Goal: Information Seeking & Learning: Learn about a topic

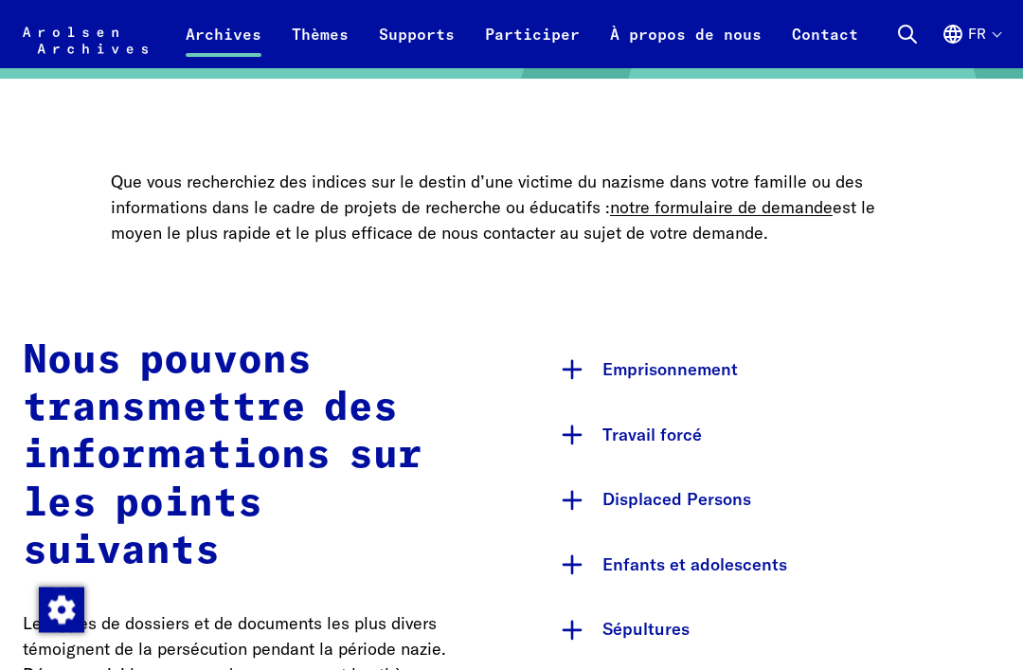
scroll to position [710, 0]
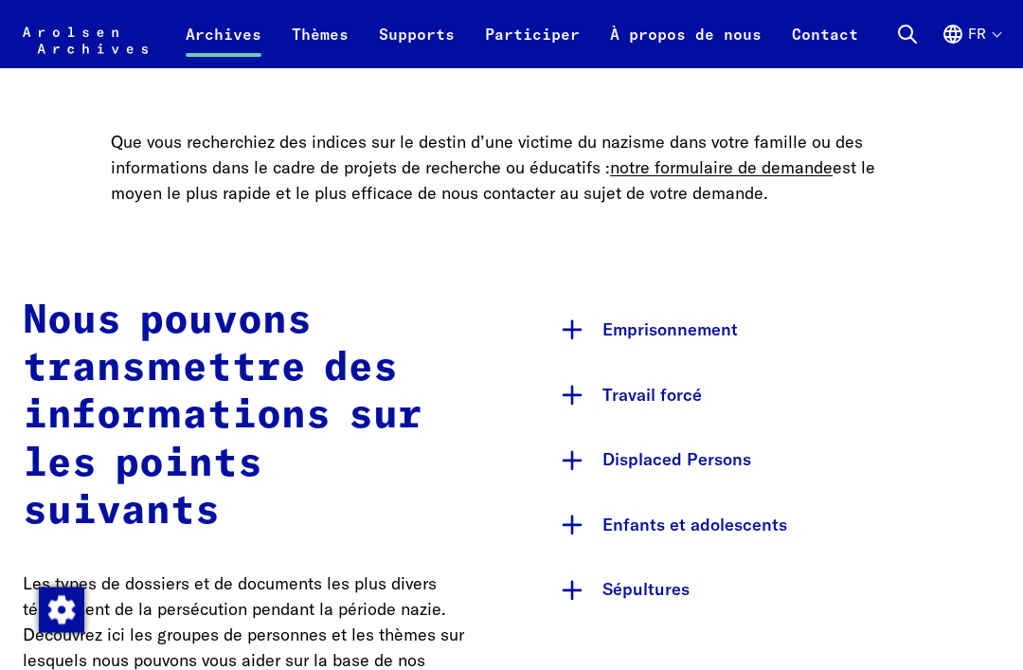
click at [762, 405] on button "Travail forcé" at bounding box center [775, 396] width 451 height 65
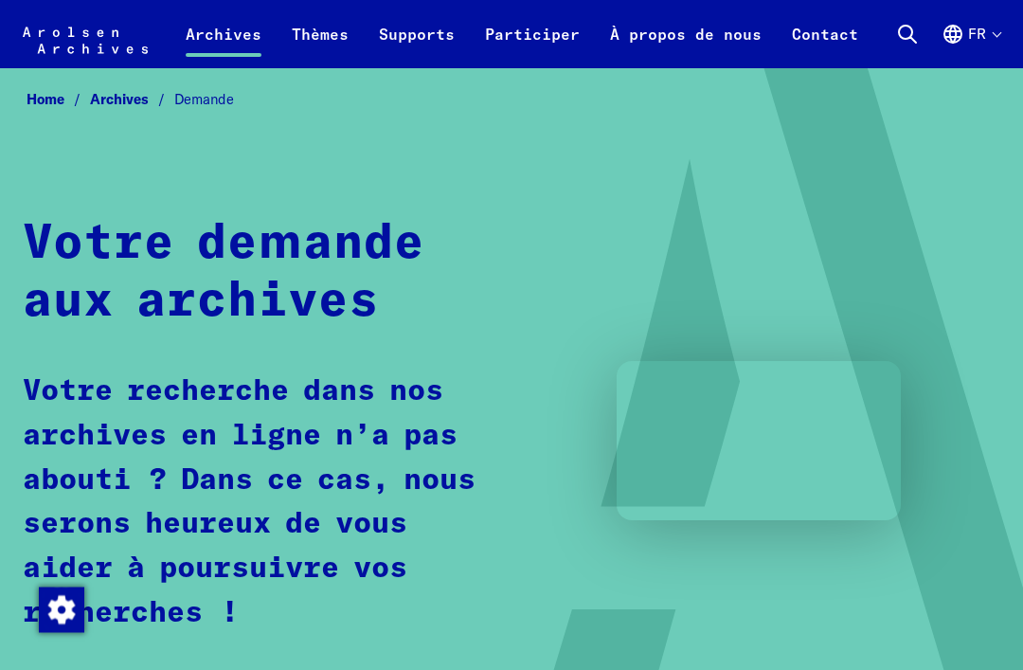
scroll to position [0, 0]
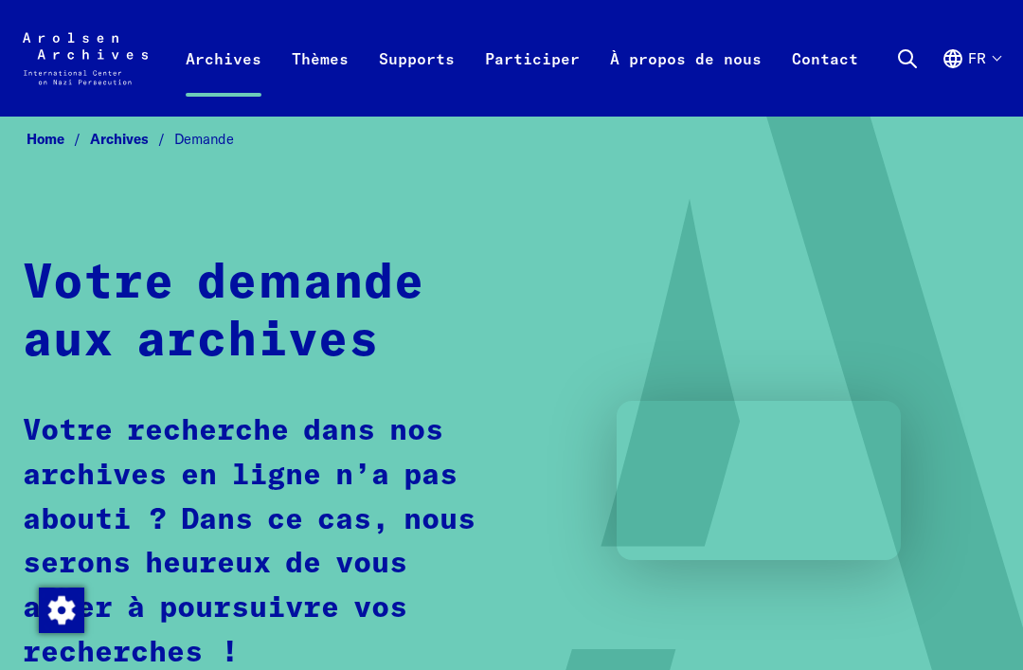
click at [907, 54] on icon at bounding box center [907, 58] width 23 height 23
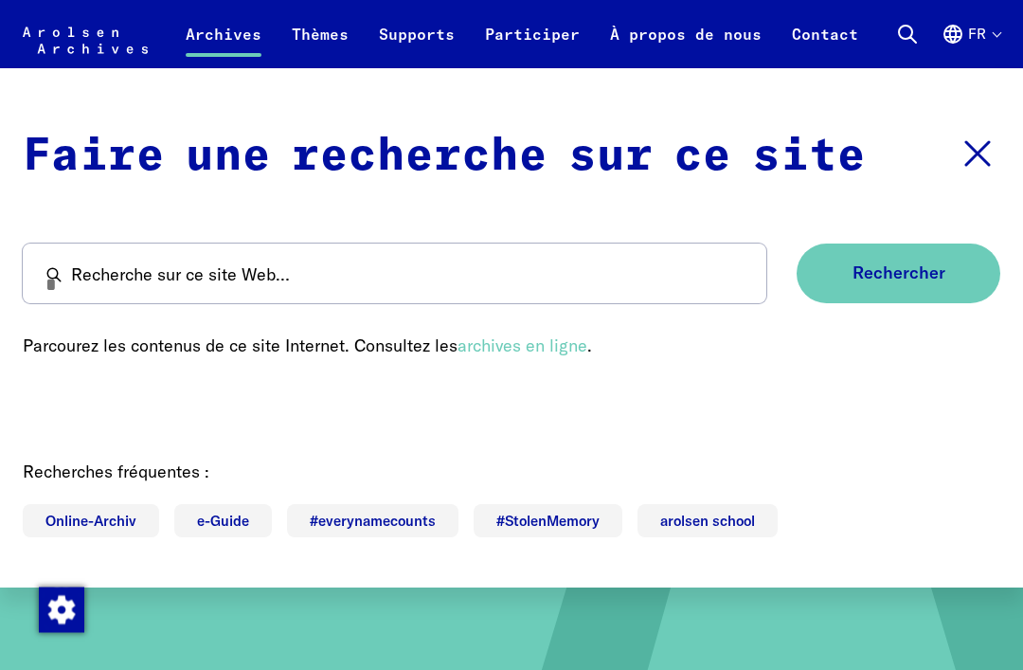
scroll to position [45, 0]
click at [548, 356] on link "archives en ligne" at bounding box center [523, 345] width 130 height 22
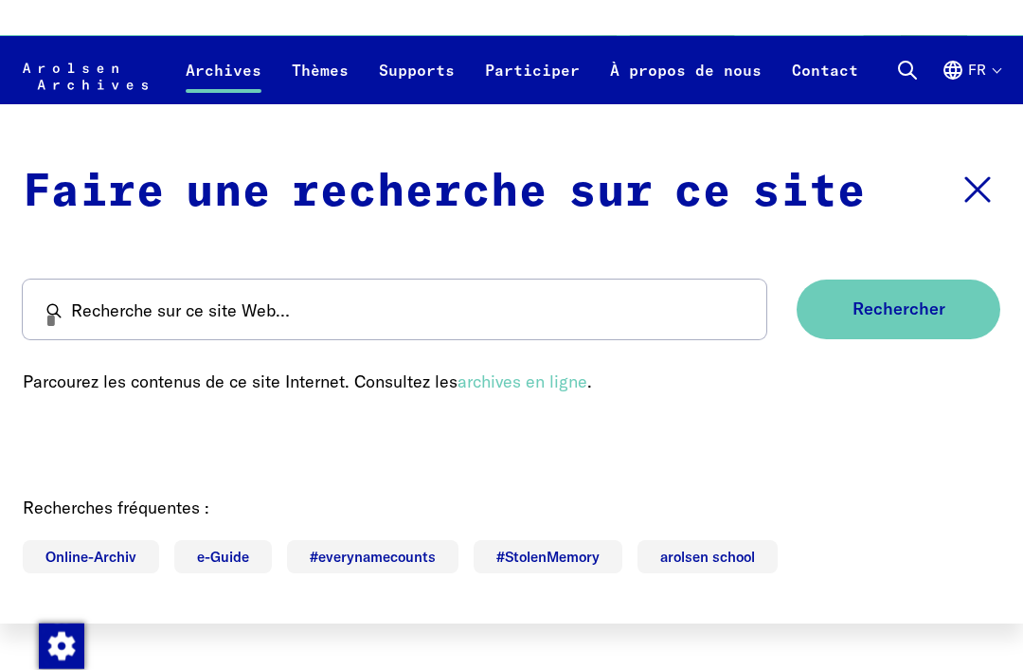
scroll to position [0, 0]
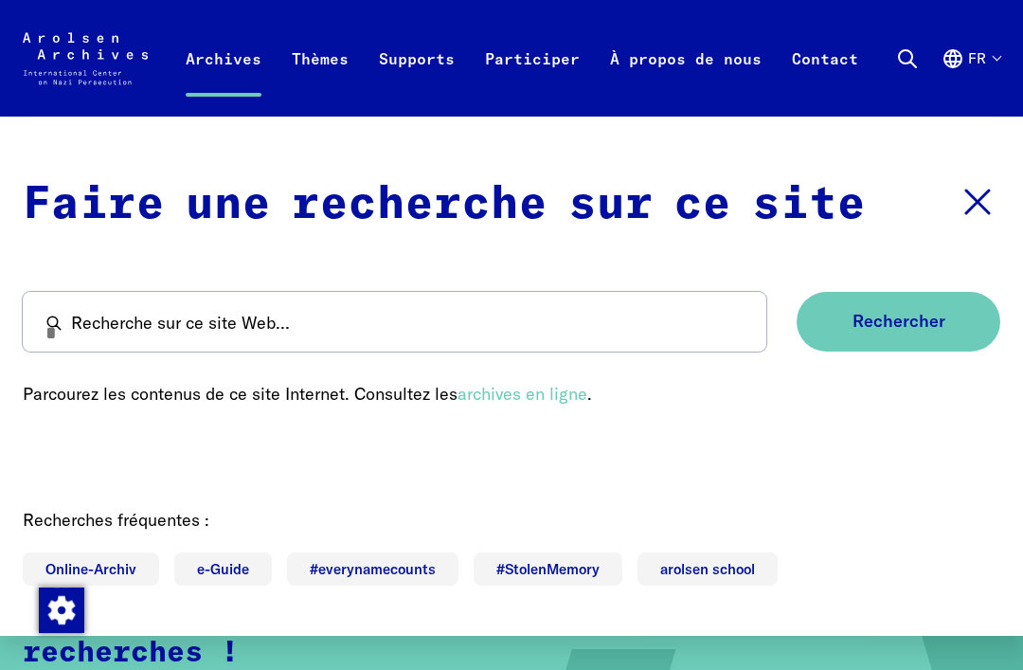
click at [991, 194] on icon at bounding box center [977, 201] width 45 height 45
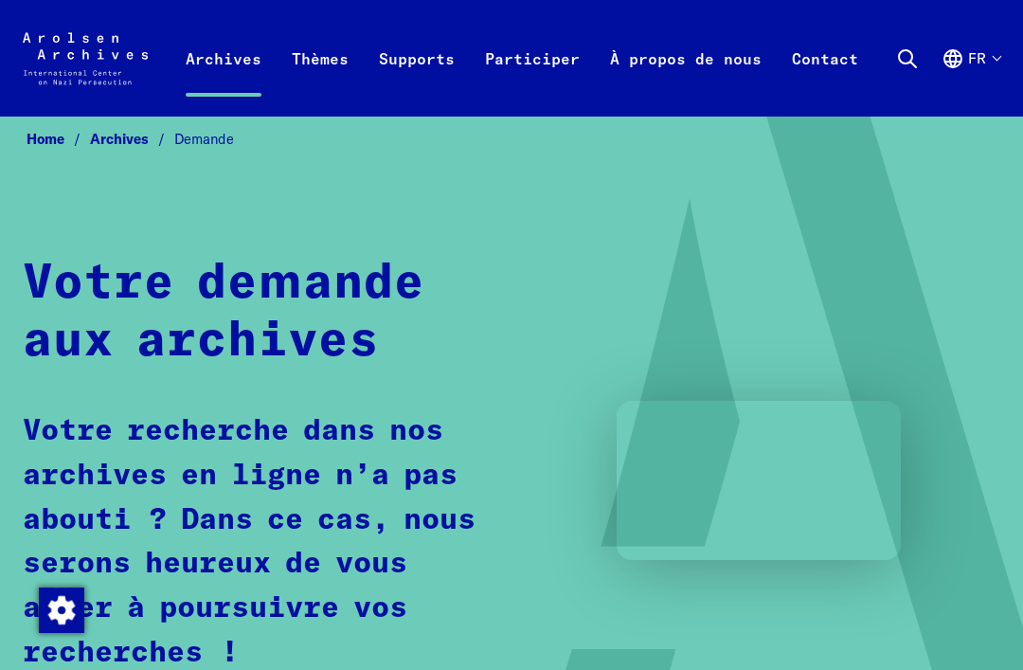
click at [907, 61] on icon at bounding box center [907, 58] width 23 height 23
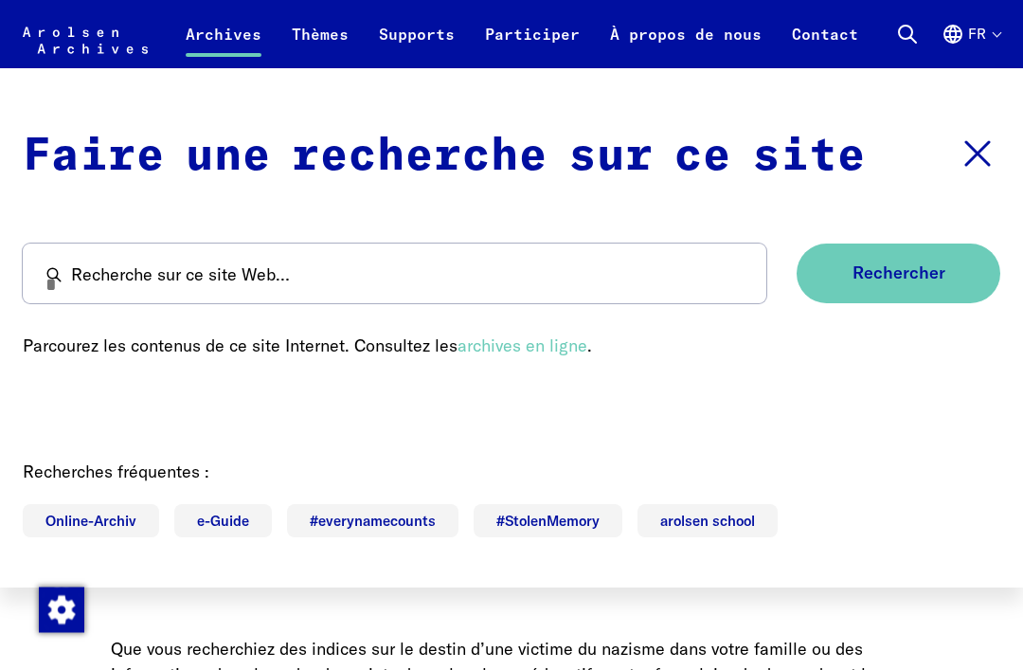
scroll to position [240, 0]
click at [907, 283] on span "Rechercher" at bounding box center [899, 273] width 93 height 20
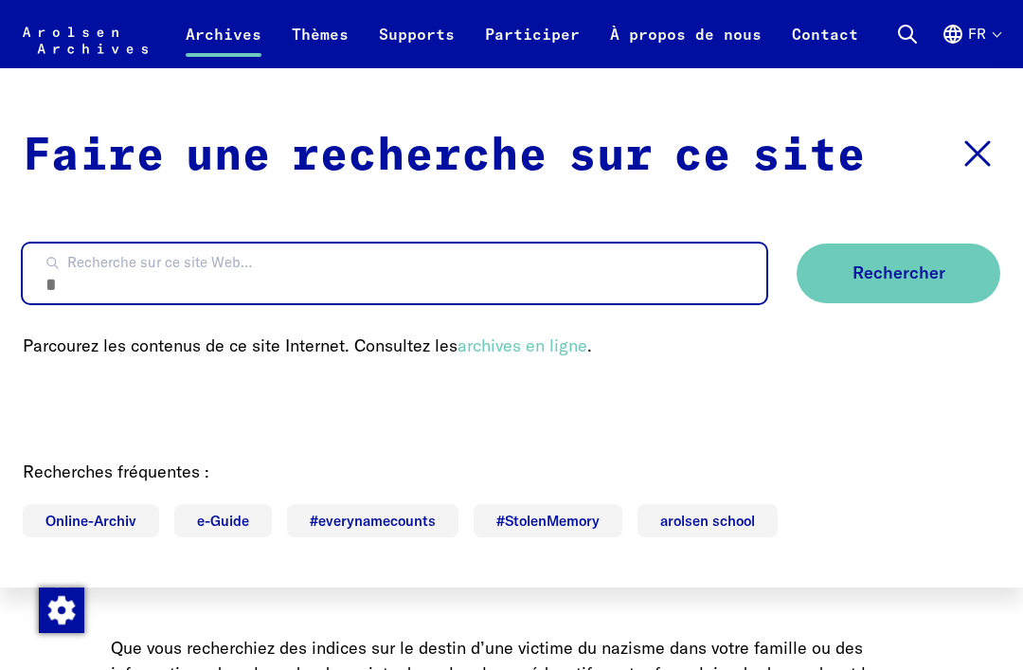
click at [219, 271] on input "Recherche sur ce site Web…" at bounding box center [395, 273] width 744 height 60
click at [210, 290] on input "Recherche sur ce site Web…" at bounding box center [395, 273] width 744 height 60
click at [198, 303] on input "Recherche sur ce site Web…" at bounding box center [395, 273] width 744 height 60
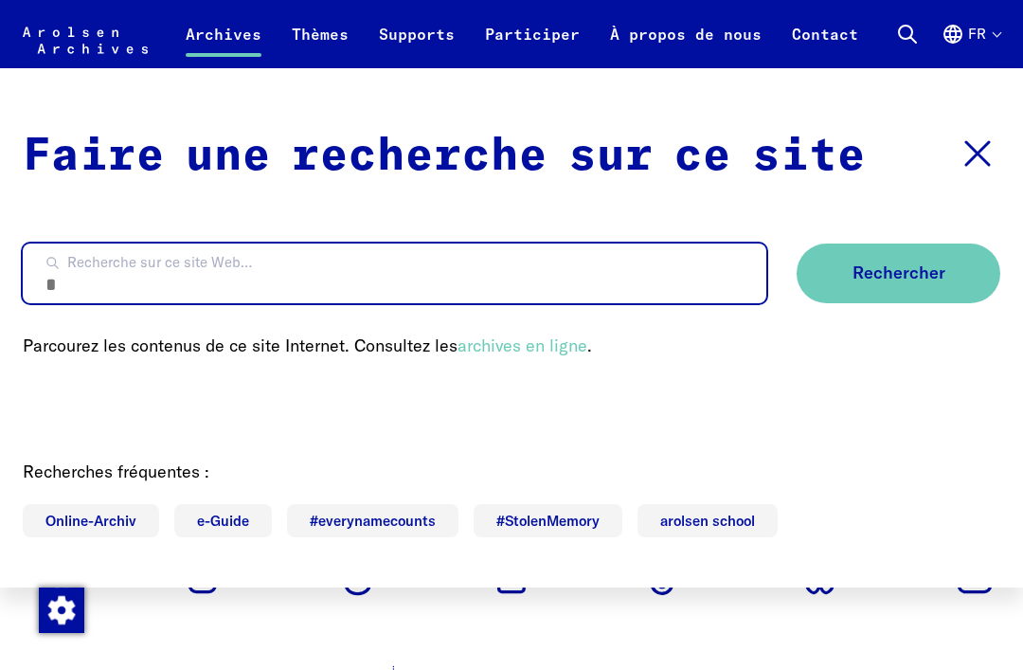
scroll to position [6076, 0]
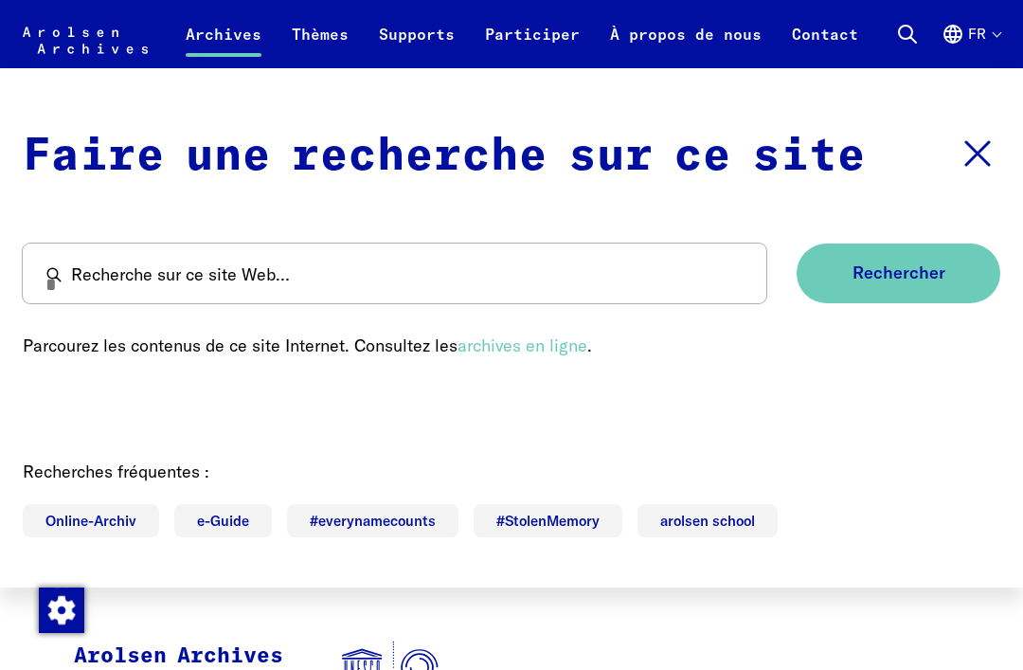
click at [902, 283] on span "Rechercher" at bounding box center [899, 273] width 93 height 20
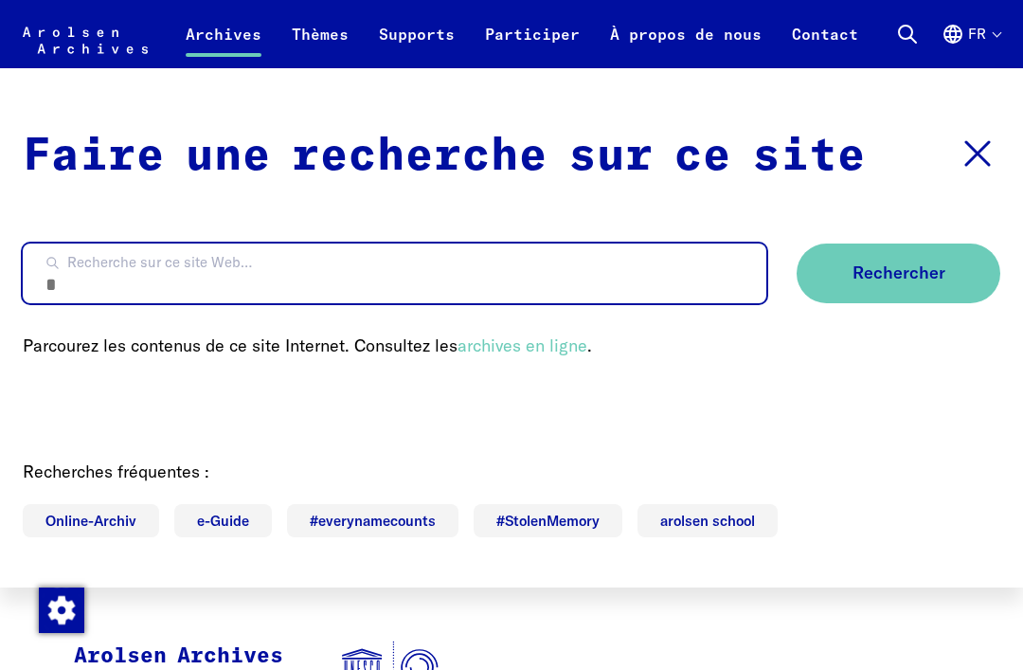
click at [396, 253] on input "Recherche sur ce site Web…" at bounding box center [395, 273] width 744 height 60
click at [414, 261] on input "Recherche sur ce site Web…" at bounding box center [395, 273] width 744 height 60
